Goal: Task Accomplishment & Management: Manage account settings

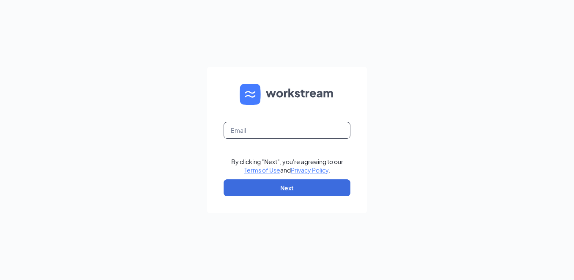
click at [249, 131] on input "text" at bounding box center [287, 130] width 127 height 17
type input "[EMAIL_ADDRESS][DOMAIN_NAME]"
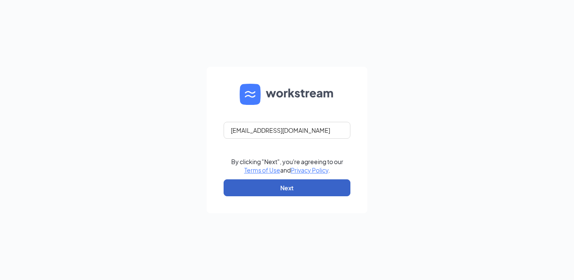
click at [294, 186] on button "Next" at bounding box center [287, 187] width 127 height 17
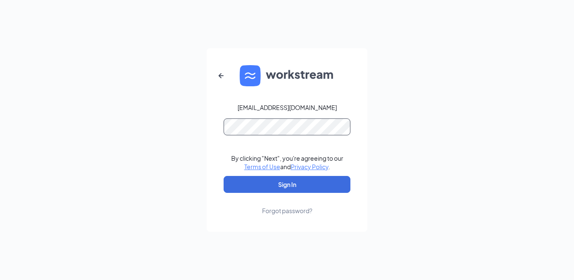
click at [224, 176] on button "Sign In" at bounding box center [287, 184] width 127 height 17
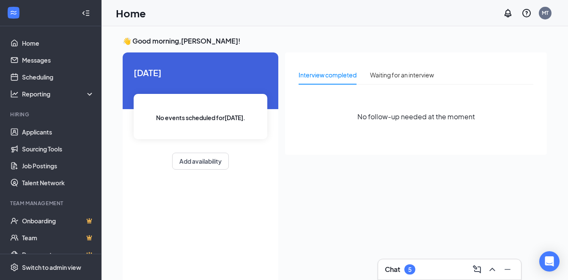
click at [405, 271] on div "5" at bounding box center [409, 269] width 11 height 10
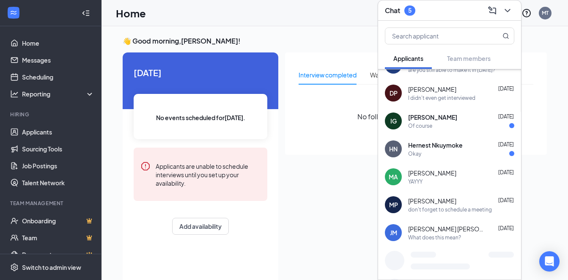
scroll to position [111, 0]
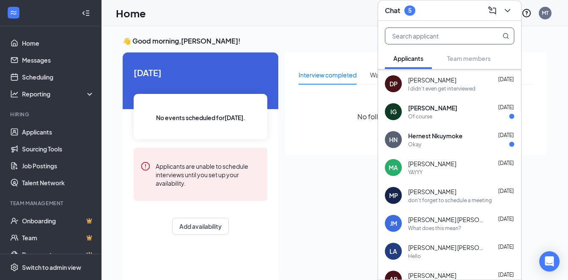
click at [440, 40] on input "text" at bounding box center [435, 36] width 100 height 16
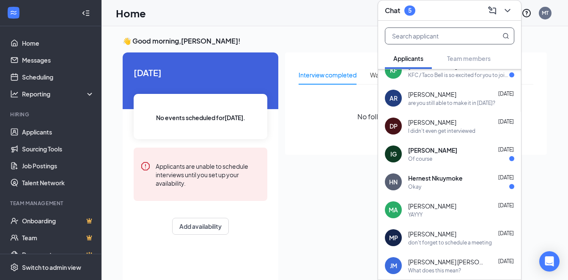
click at [441, 40] on input "text" at bounding box center [435, 36] width 100 height 16
click at [327, 74] on div "Interview completed" at bounding box center [327, 74] width 58 height 9
click at [63, 133] on link "Applicants" at bounding box center [58, 131] width 72 height 17
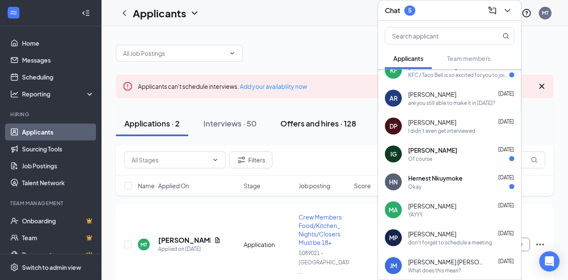
click at [320, 126] on div "Offers and hires · 128" at bounding box center [318, 123] width 76 height 11
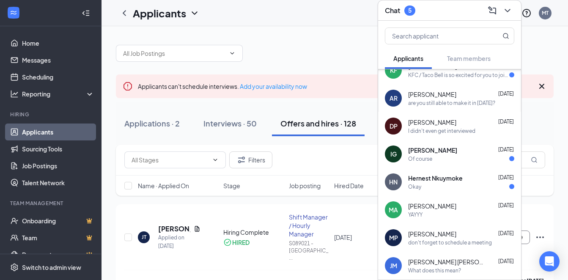
click at [510, 18] on div "Chat 5" at bounding box center [449, 10] width 143 height 20
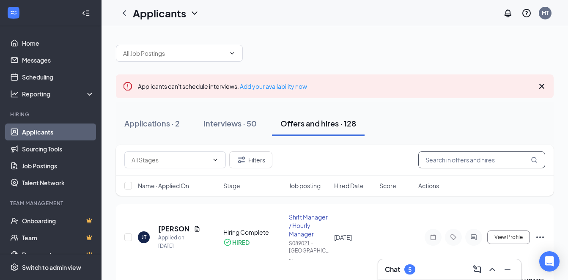
click at [448, 164] on input "text" at bounding box center [481, 159] width 127 height 17
click at [445, 160] on input "text" at bounding box center [481, 159] width 127 height 17
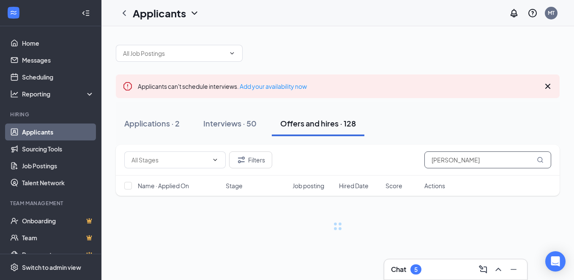
type input "cody"
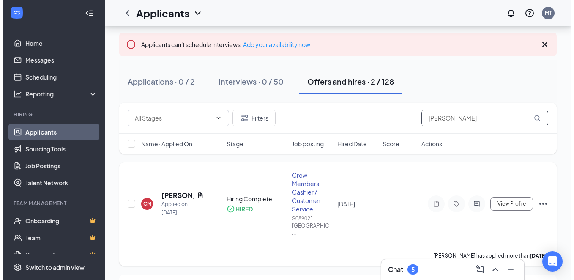
scroll to position [42, 0]
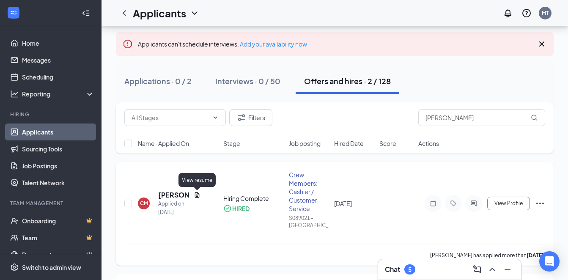
click at [196, 196] on icon "Document" at bounding box center [197, 194] width 5 height 5
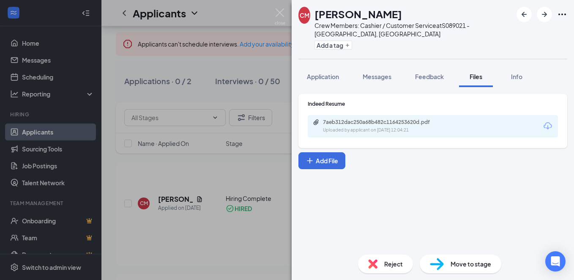
click at [255, 204] on div "CM Cody Malloy Crew Members: Cashier / Customer Service at S089021 - Auburn, MA…" at bounding box center [287, 140] width 574 height 280
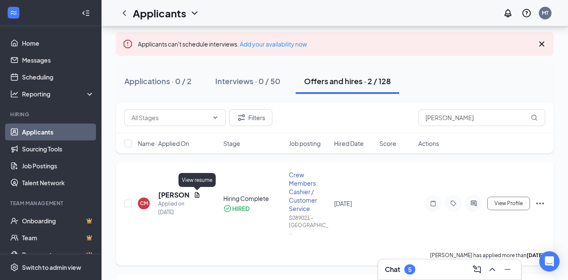
click at [194, 195] on icon "Document" at bounding box center [197, 194] width 7 height 7
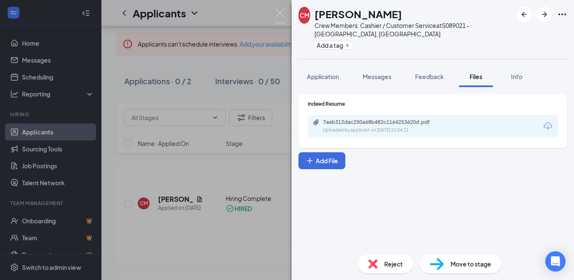
click at [365, 119] on div "7aeb312dac250a68b482c1164253620d.pdf" at bounding box center [382, 122] width 118 height 7
